Goal: Task Accomplishment & Management: Use online tool/utility

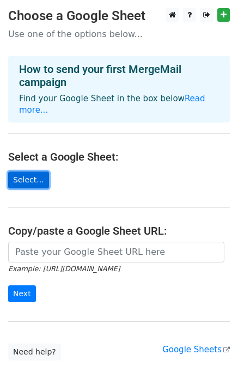
click at [20, 172] on link "Select..." at bounding box center [28, 180] width 41 height 17
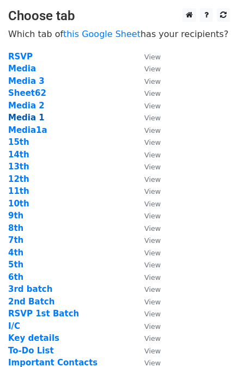
click at [26, 115] on strong "Media 1" at bounding box center [26, 118] width 36 height 10
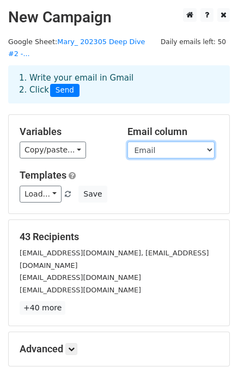
click at [175, 142] on select "Media Name Email" at bounding box center [170, 150] width 87 height 17
click at [127, 142] on select "Media Name Email" at bounding box center [170, 150] width 87 height 17
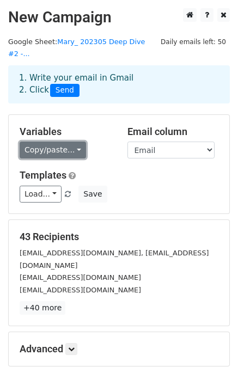
click at [70, 142] on link "Copy/paste..." at bounding box center [53, 150] width 66 height 17
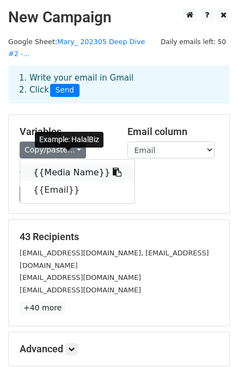
click at [74, 164] on link "{{Media Name}}" at bounding box center [77, 172] width 114 height 17
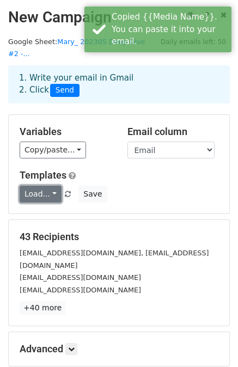
click at [49, 186] on link "Load..." at bounding box center [41, 194] width 42 height 17
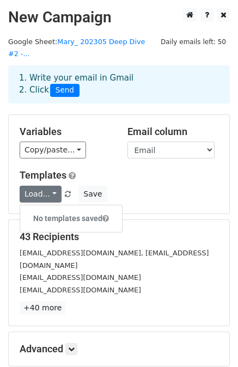
click at [137, 186] on div "Load... No templates saved Save" at bounding box center [118, 194] width 215 height 17
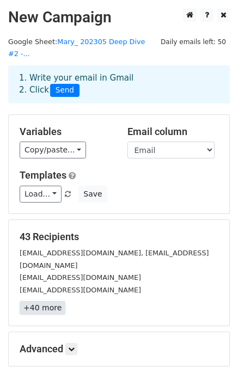
click at [47, 301] on link "+40 more" at bounding box center [43, 308] width 46 height 14
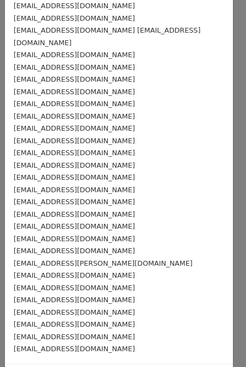
scroll to position [257, 0]
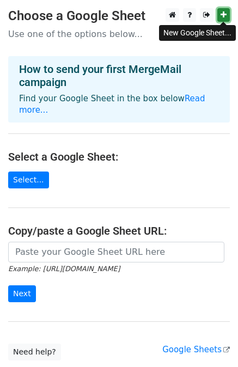
click at [225, 14] on icon at bounding box center [224, 15] width 6 height 8
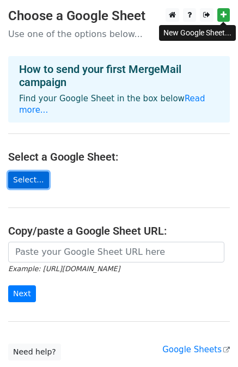
click at [33, 172] on link "Select..." at bounding box center [28, 180] width 41 height 17
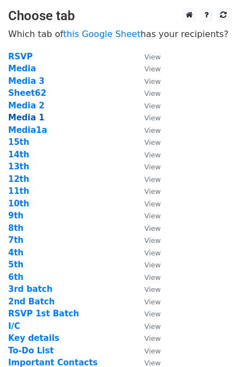
click at [36, 117] on strong "Media 1" at bounding box center [26, 118] width 36 height 10
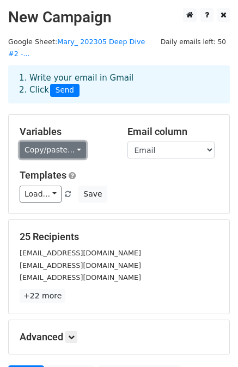
click at [72, 142] on link "Copy/paste..." at bounding box center [53, 150] width 66 height 17
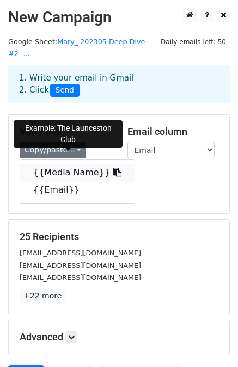
click at [51, 164] on link "{{Media Name}}" at bounding box center [77, 172] width 114 height 17
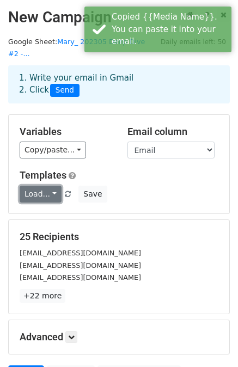
click at [51, 186] on link "Load..." at bounding box center [41, 194] width 42 height 17
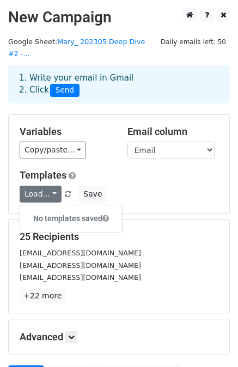
click at [150, 169] on h5 "Templates" at bounding box center [119, 175] width 199 height 12
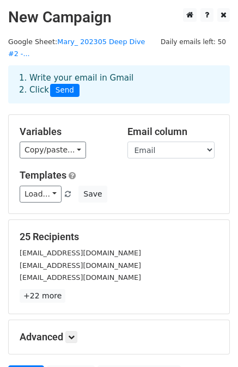
click at [111, 72] on div "1. Write your email in Gmail 2. Click Send" at bounding box center [119, 84] width 216 height 25
click at [48, 186] on link "Load..." at bounding box center [41, 194] width 42 height 17
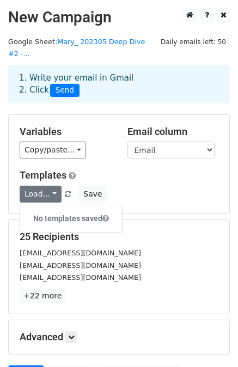
click at [59, 210] on h6 "No templates saved" at bounding box center [71, 219] width 102 height 18
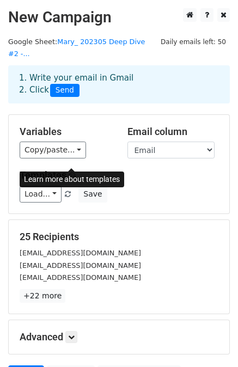
click at [70, 172] on span at bounding box center [72, 176] width 7 height 8
